Goal: Information Seeking & Learning: Learn about a topic

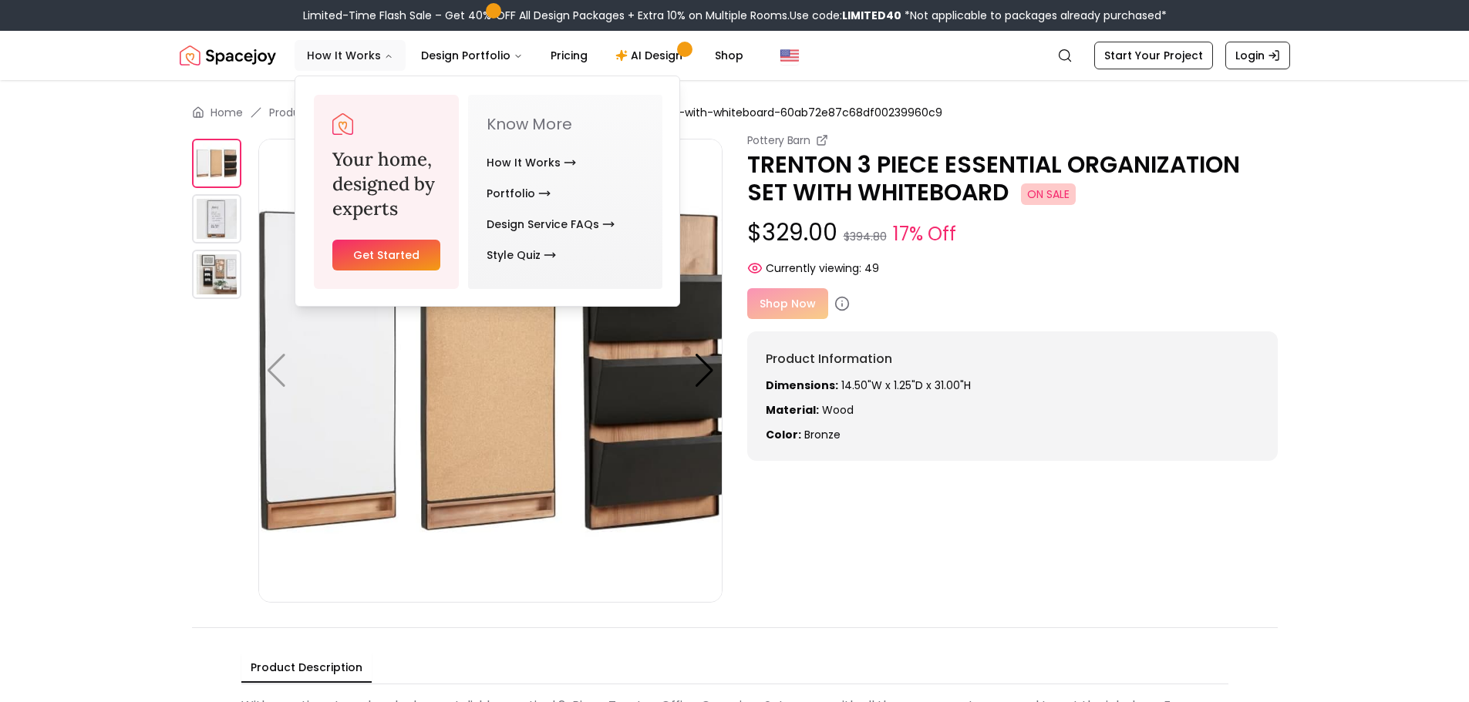
click at [352, 52] on button "How It Works" at bounding box center [350, 55] width 111 height 31
click at [365, 58] on button "How It Works" at bounding box center [350, 55] width 111 height 31
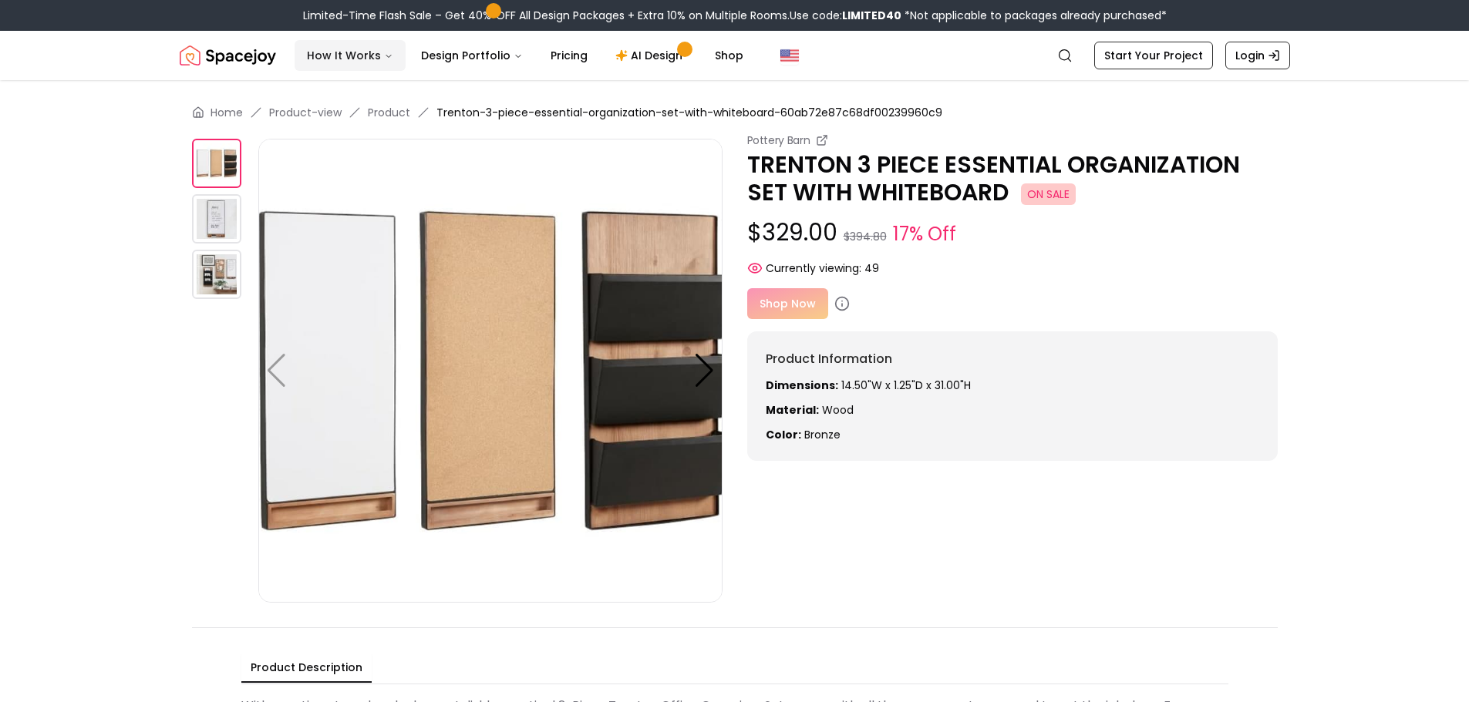
click at [365, 58] on button "How It Works" at bounding box center [350, 55] width 111 height 31
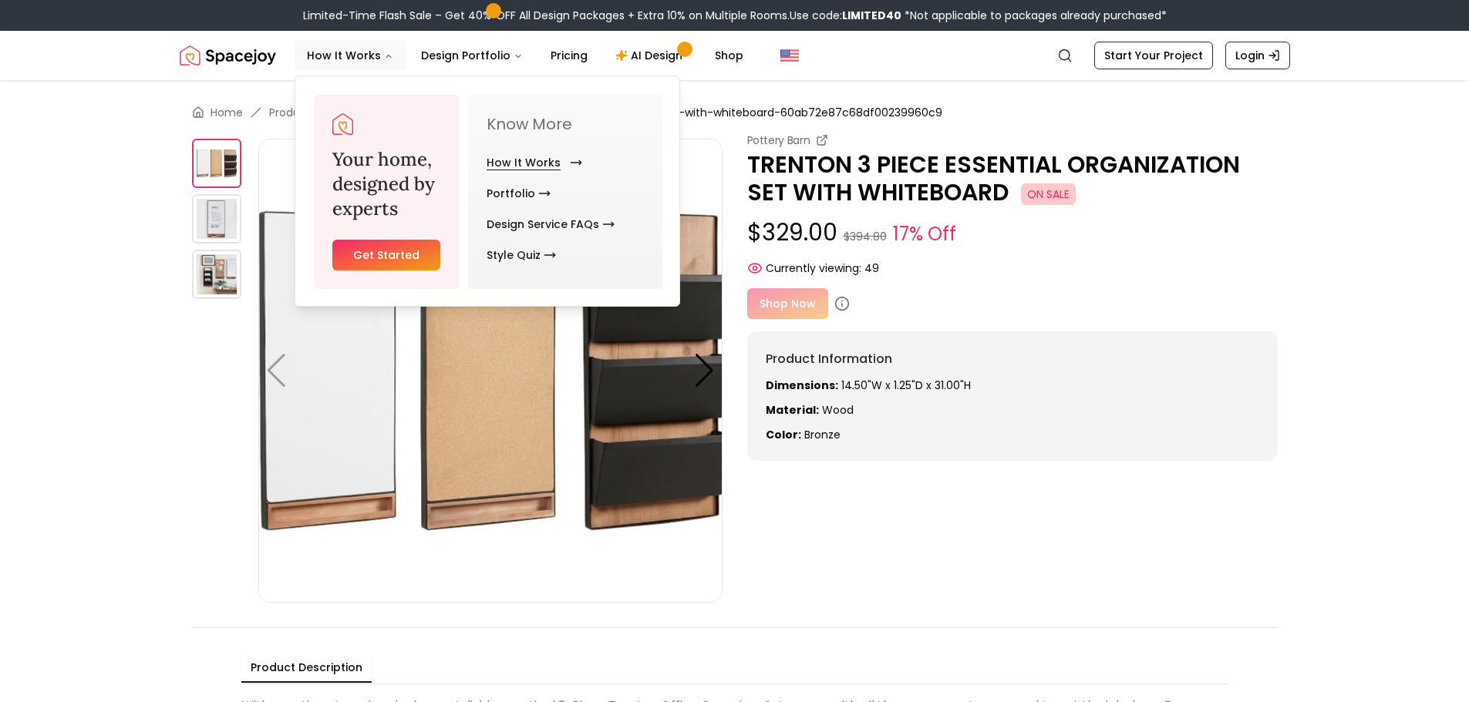
click at [547, 160] on link "How It Works" at bounding box center [530, 162] width 89 height 31
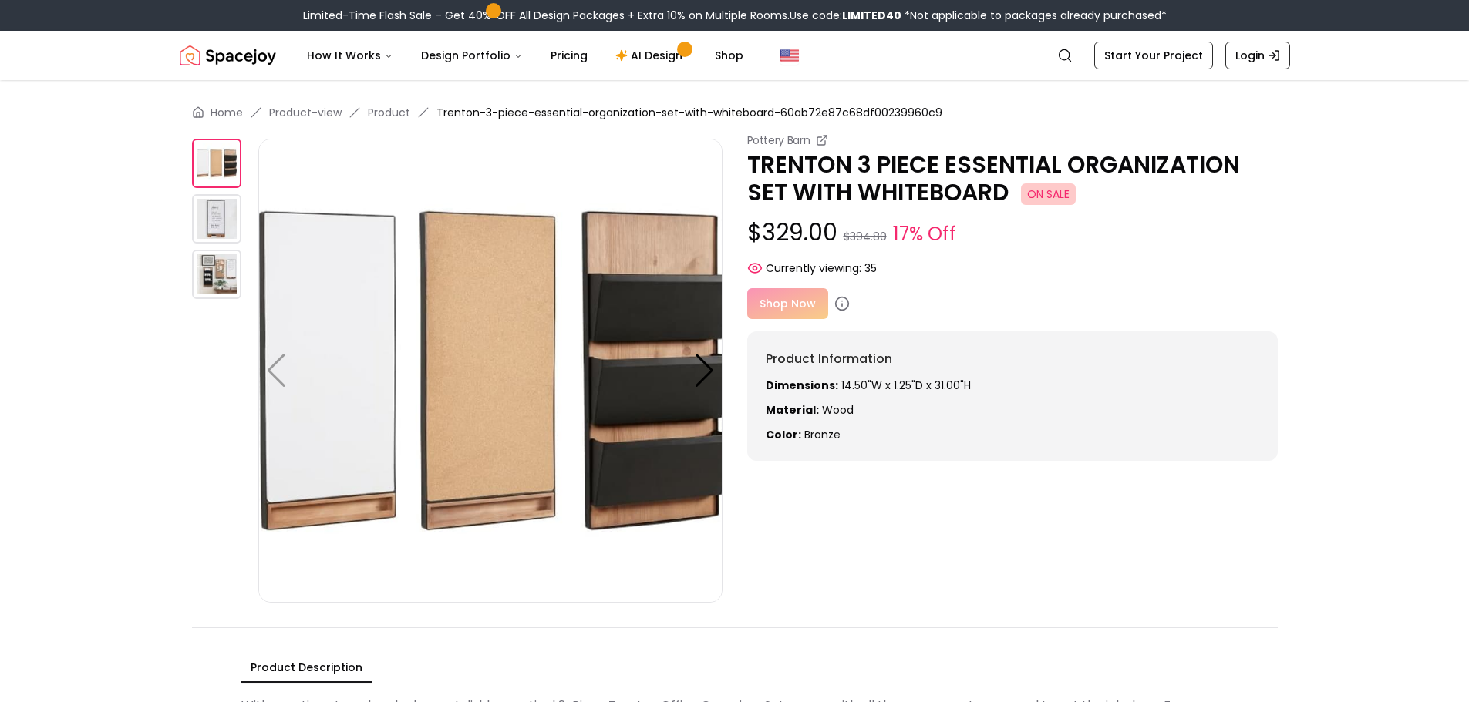
click at [797, 307] on div "Shop Now" at bounding box center [1012, 303] width 530 height 31
click at [783, 298] on div "Shop Now" at bounding box center [1012, 303] width 530 height 31
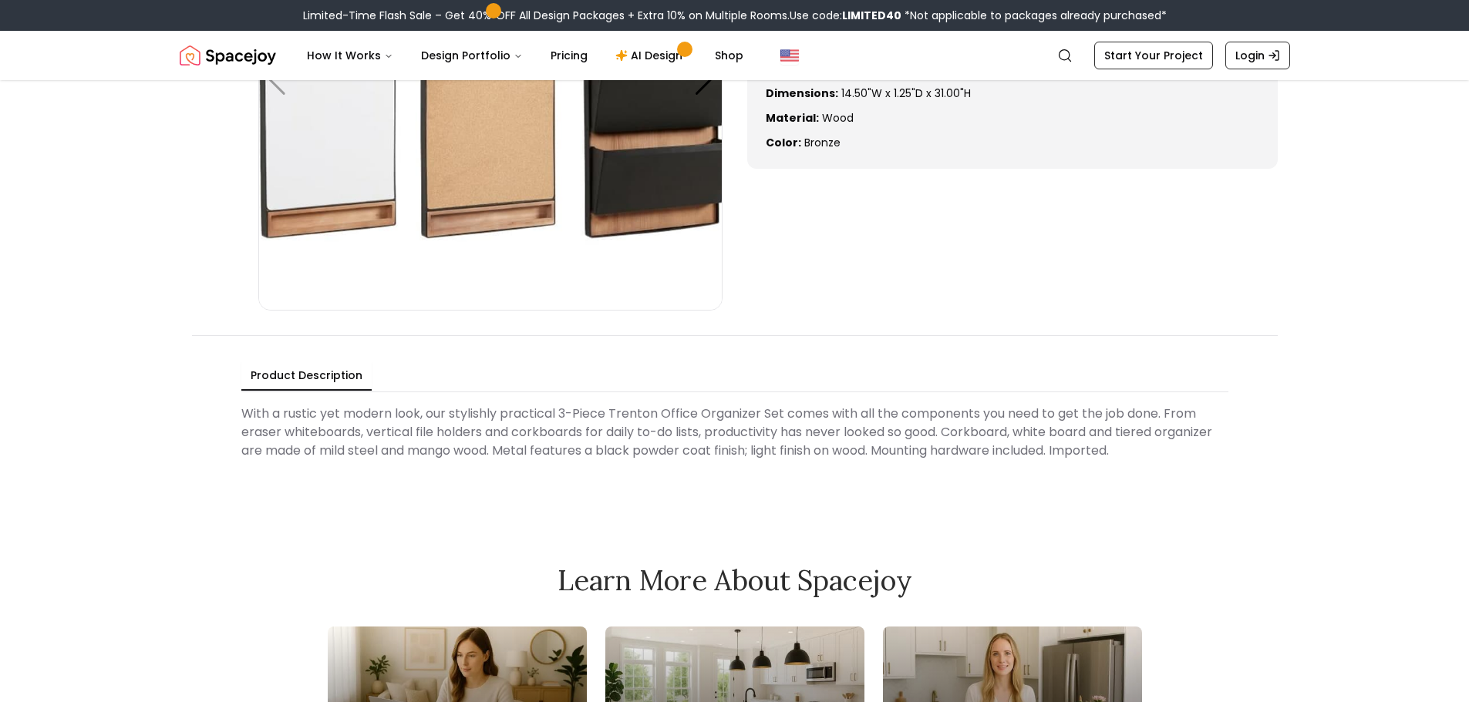
scroll to position [77, 0]
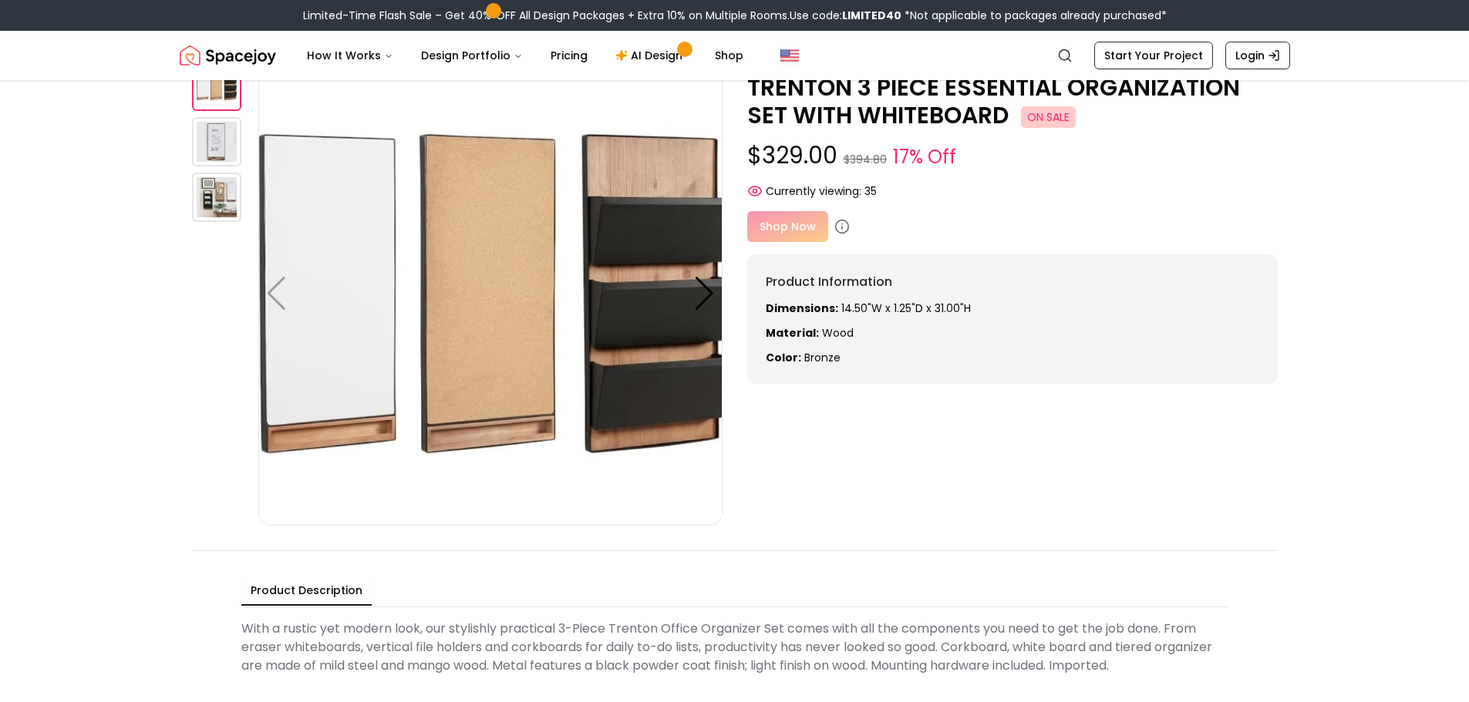
drag, startPoint x: 898, startPoint y: 237, endPoint x: 868, endPoint y: 136, distance: 105.4
click at [868, 136] on div "Pottery Barn TRENTON 3 PIECE ESSENTIAL ORGANIZATION SET WITH WHITEBOARD ON SALE…" at bounding box center [1012, 220] width 530 height 328
click at [947, 511] on div "Pottery Barn TRENTON 3 PIECE ESSENTIAL ORGANIZATION SET WITH WHITEBOARD ON SALE…" at bounding box center [735, 291] width 1086 height 470
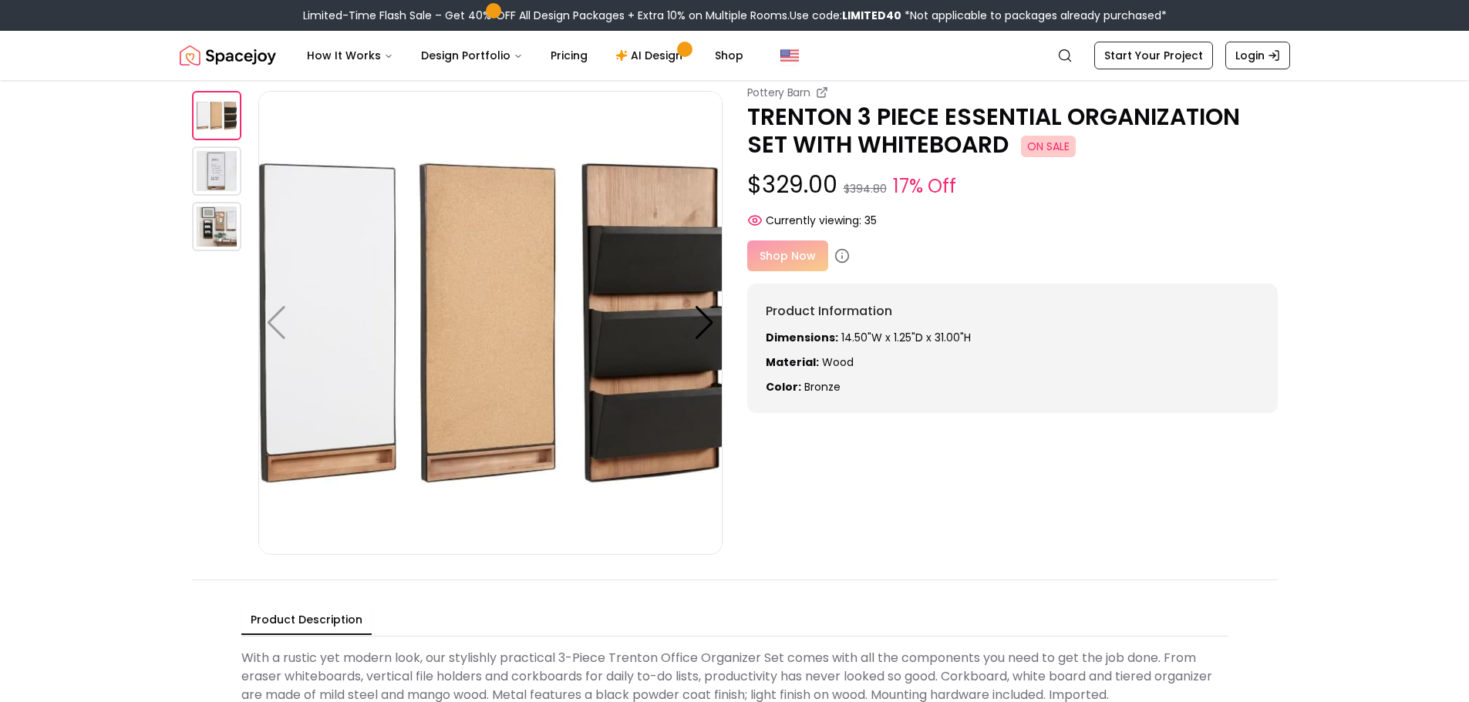
scroll to position [0, 0]
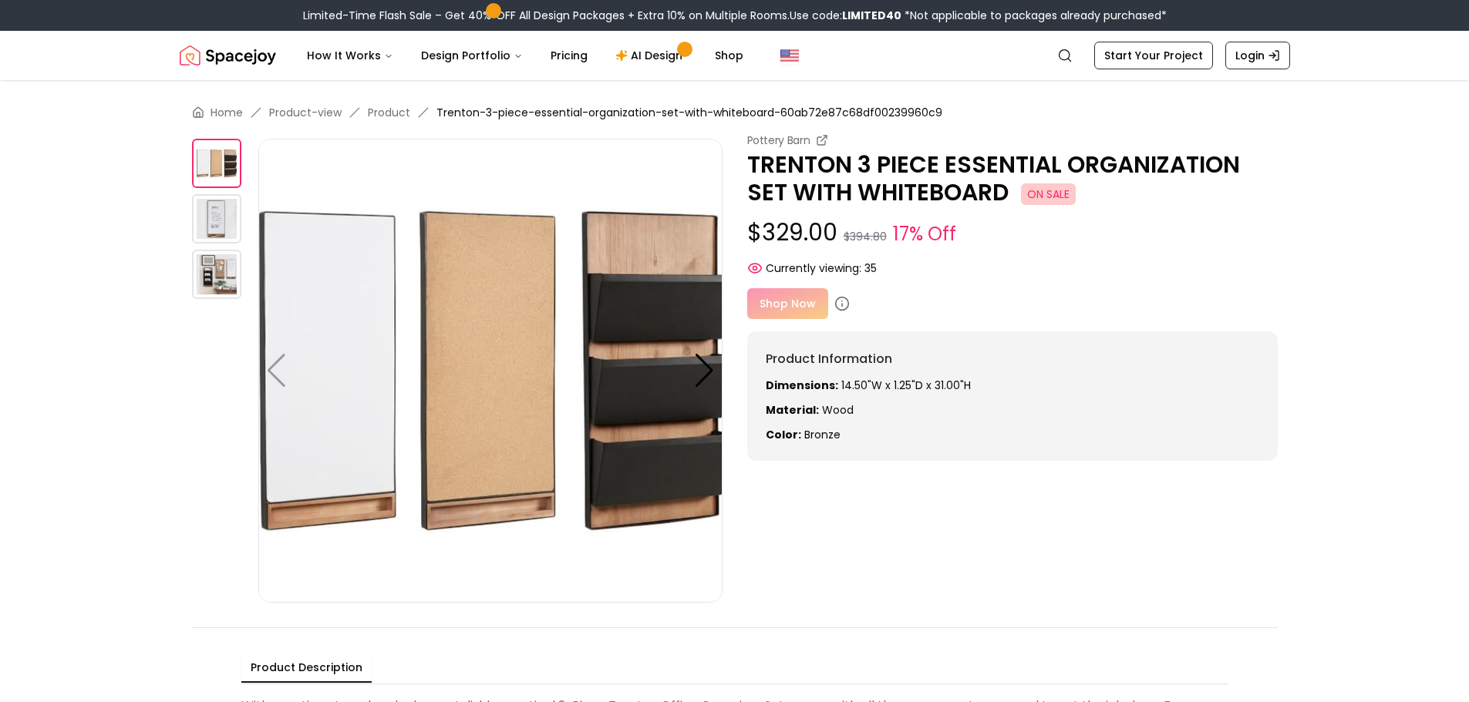
click at [216, 222] on img at bounding box center [216, 218] width 49 height 49
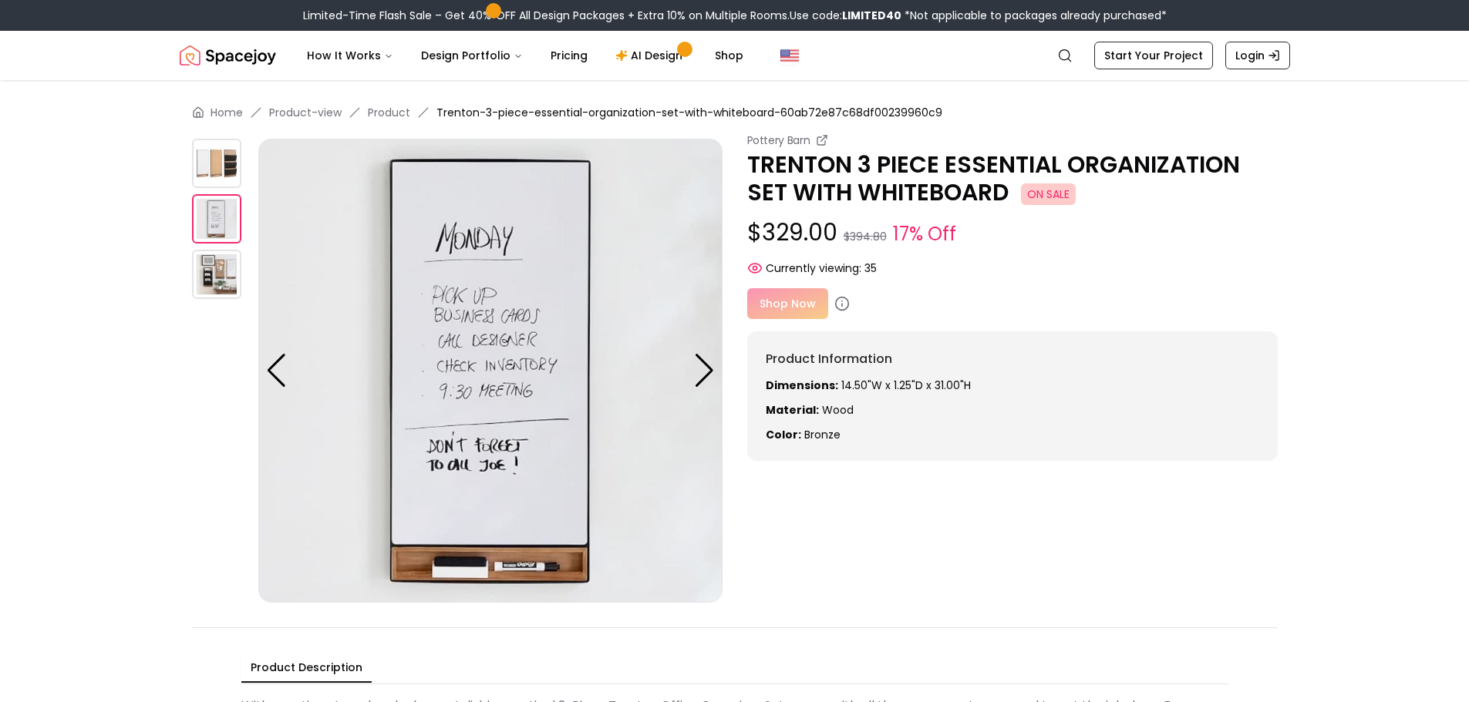
click at [209, 279] on img at bounding box center [216, 274] width 49 height 49
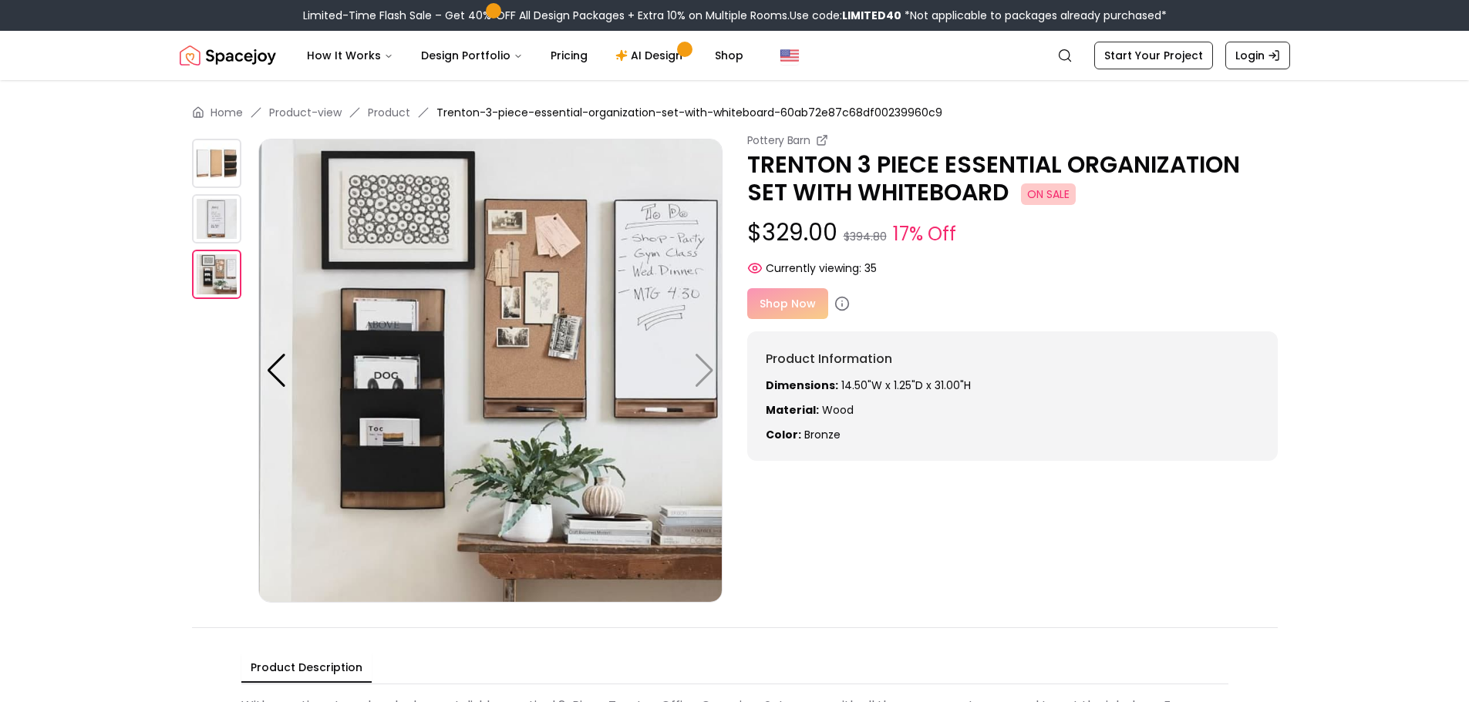
click at [702, 374] on img at bounding box center [490, 371] width 464 height 464
click at [284, 369] on div at bounding box center [276, 371] width 21 height 34
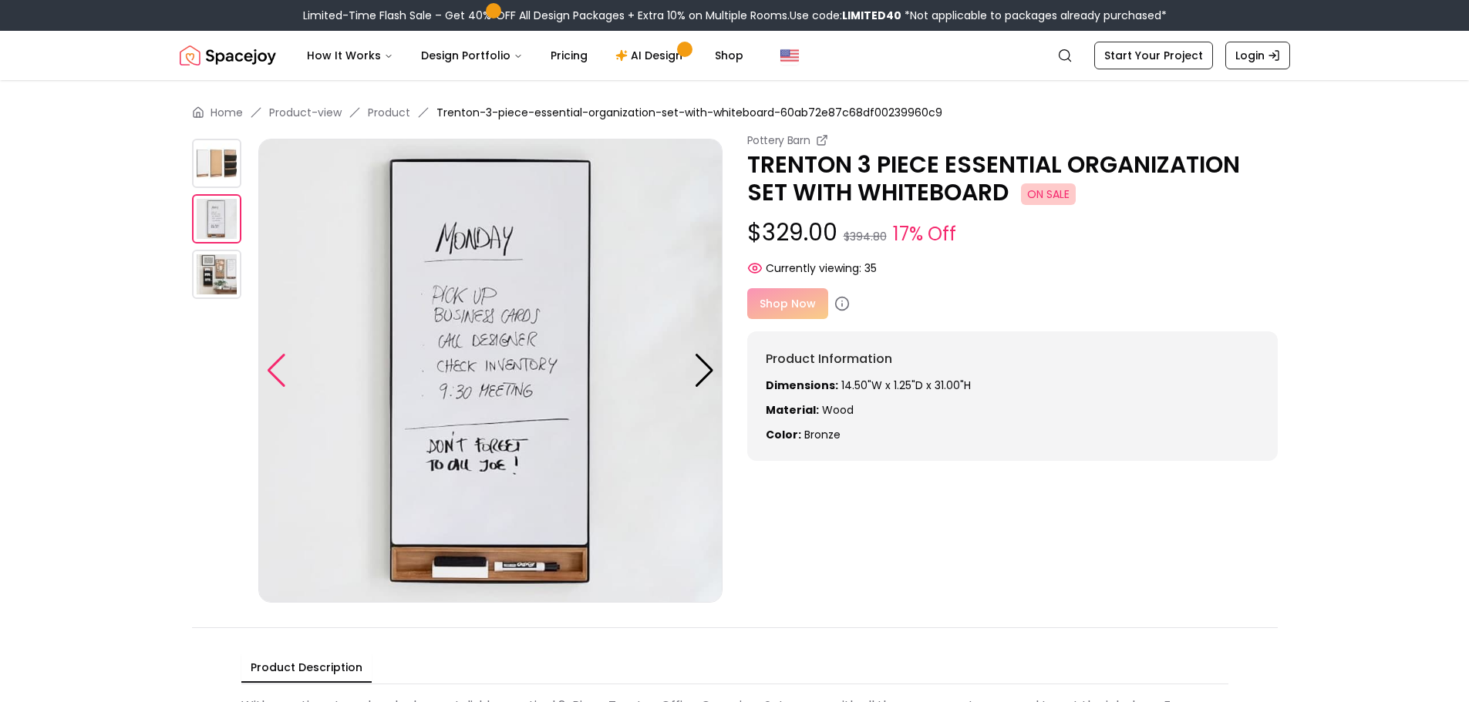
click at [277, 371] on div at bounding box center [276, 371] width 21 height 34
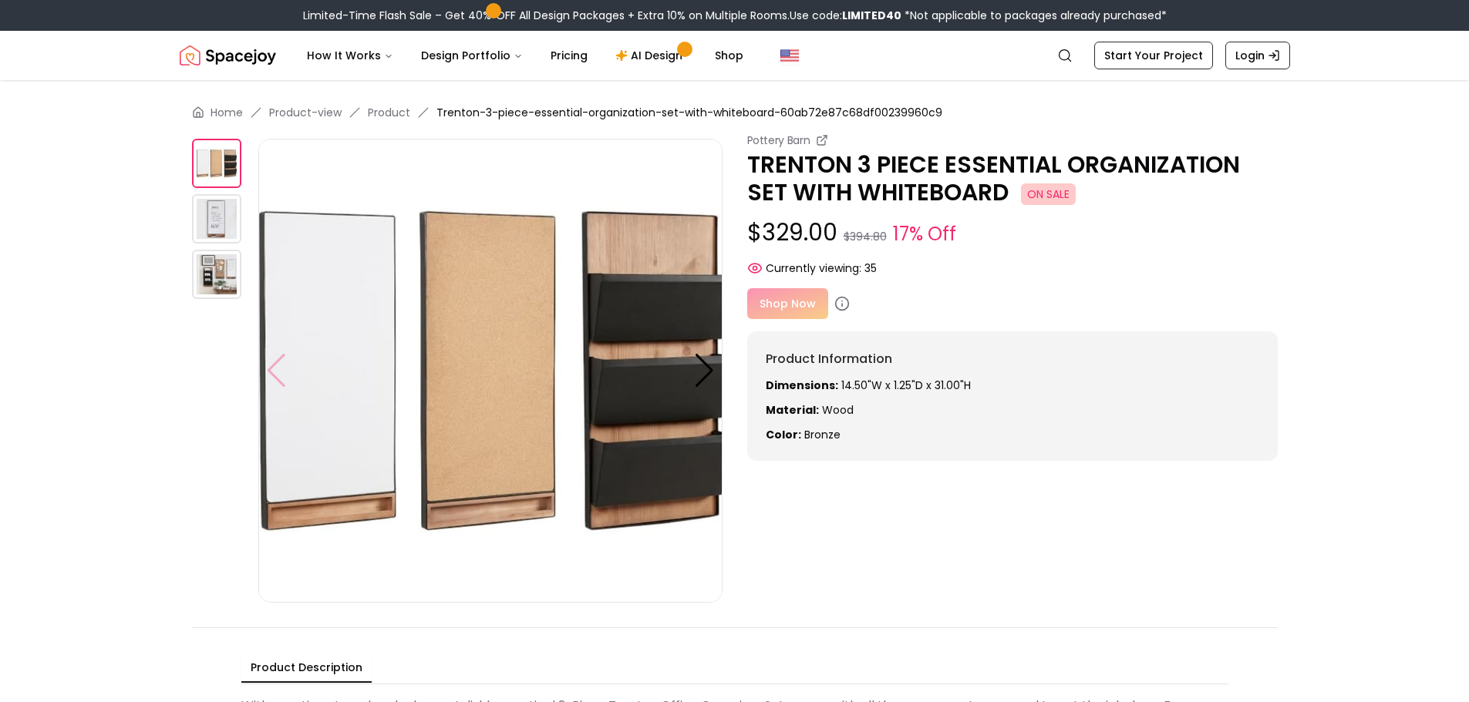
click at [277, 371] on img at bounding box center [490, 371] width 464 height 464
click at [698, 369] on div at bounding box center [704, 371] width 21 height 34
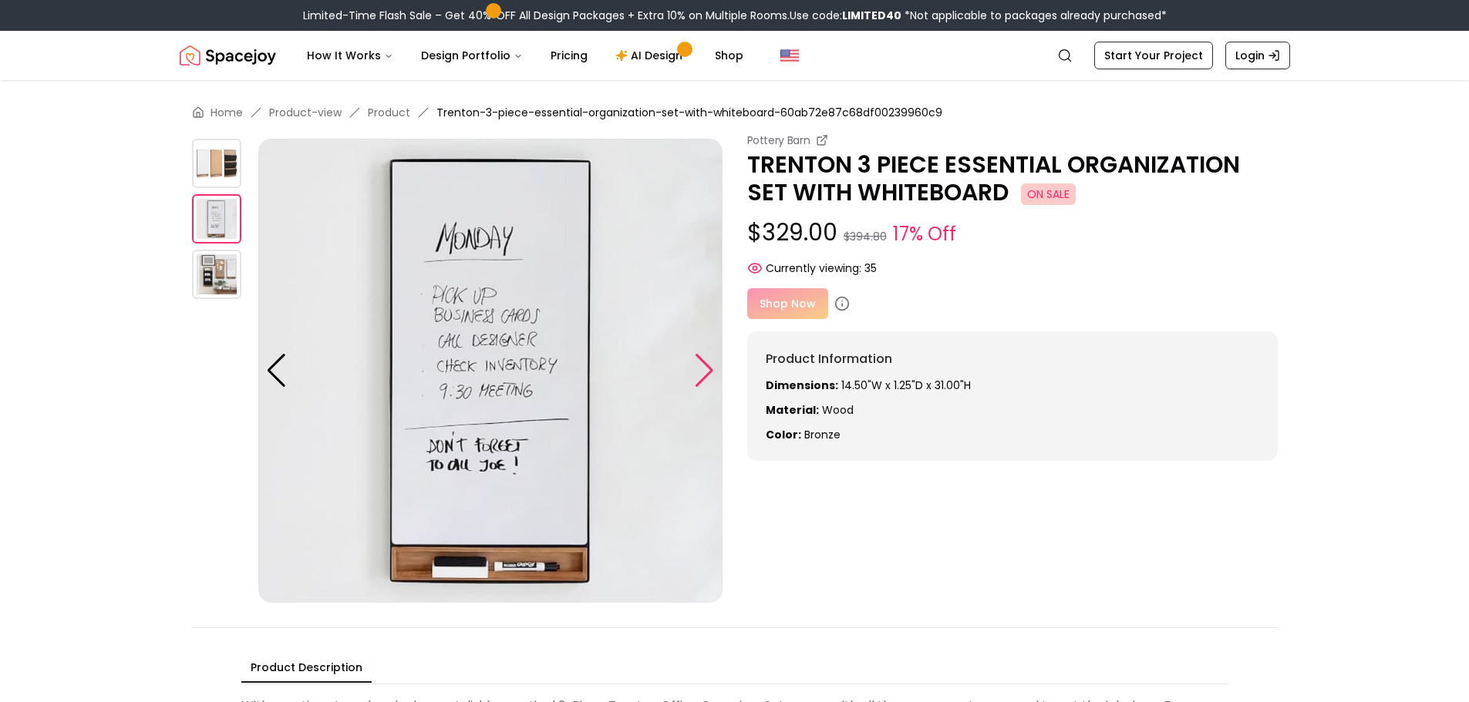
click at [698, 369] on div at bounding box center [704, 371] width 21 height 34
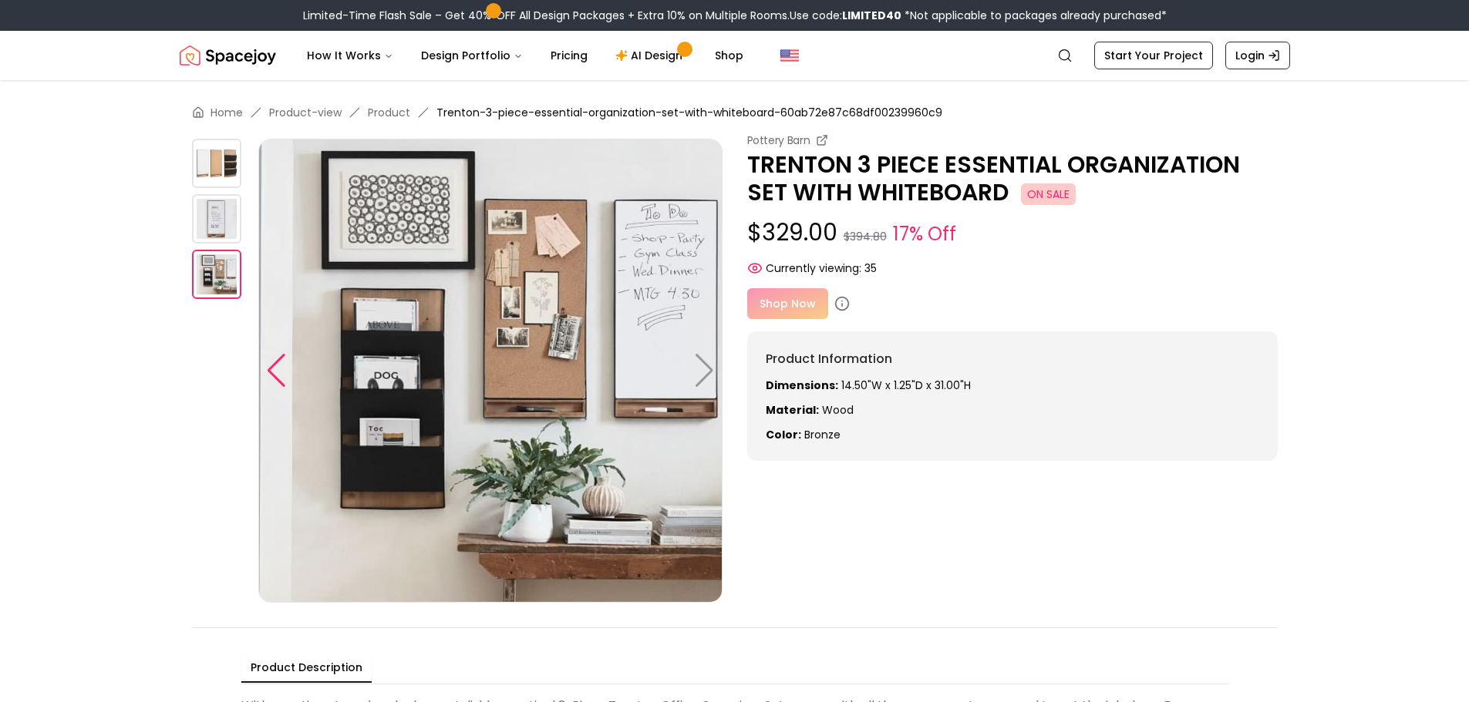
click at [278, 361] on div at bounding box center [276, 371] width 21 height 34
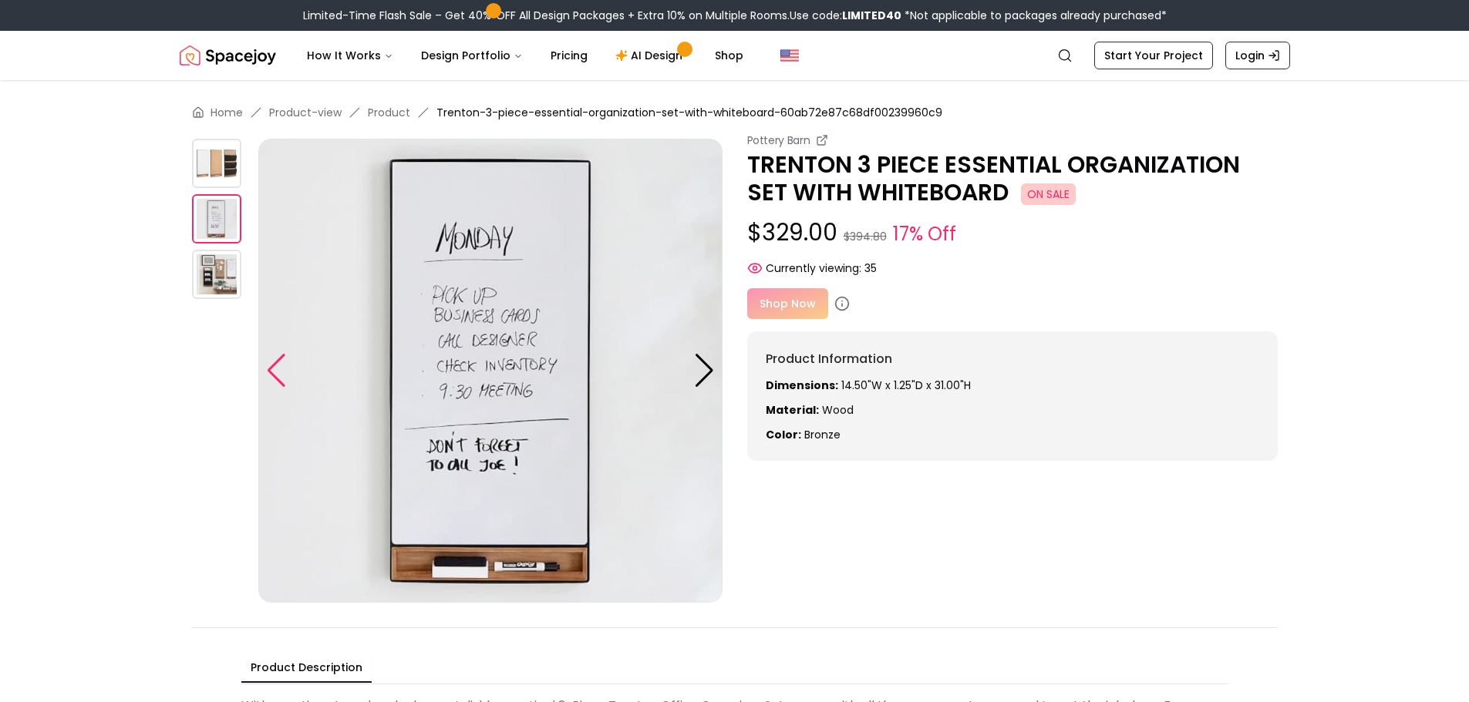
click at [278, 361] on div at bounding box center [276, 371] width 21 height 34
